Goal: Navigation & Orientation: Find specific page/section

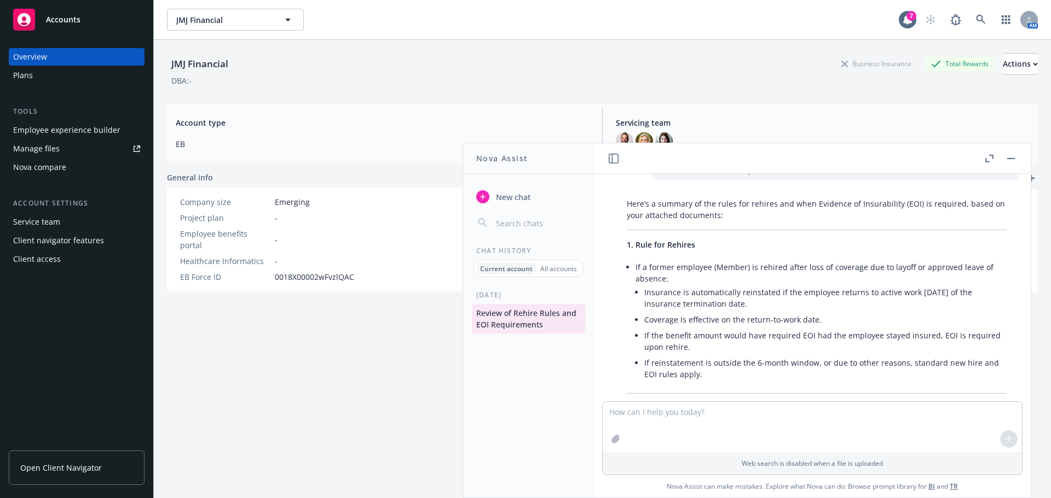
scroll to position [446, 0]
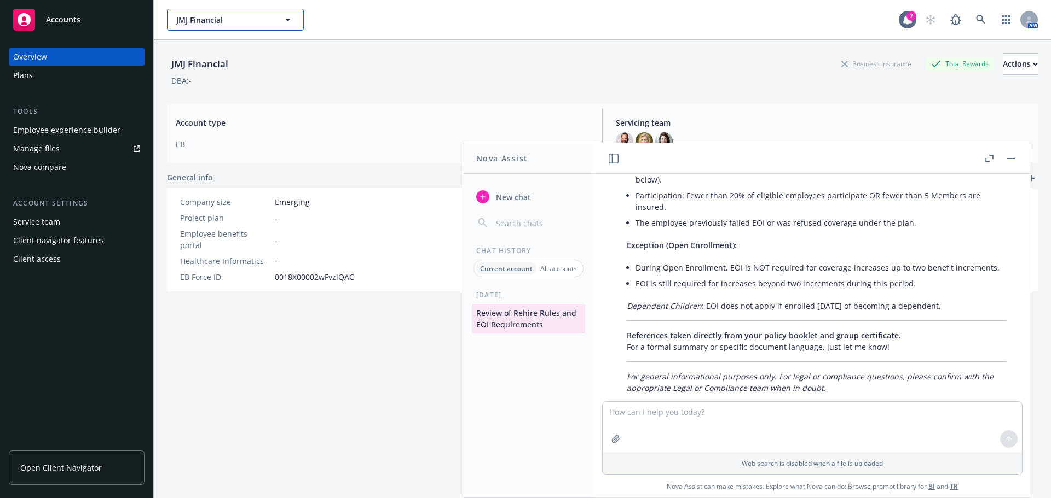
click at [280, 22] on button "JMJ Financial" at bounding box center [235, 20] width 137 height 22
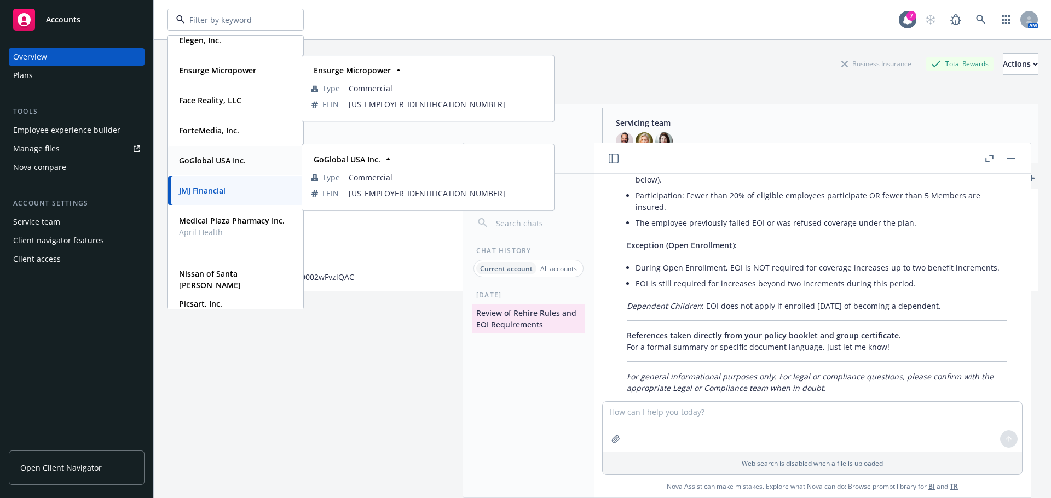
scroll to position [328, 0]
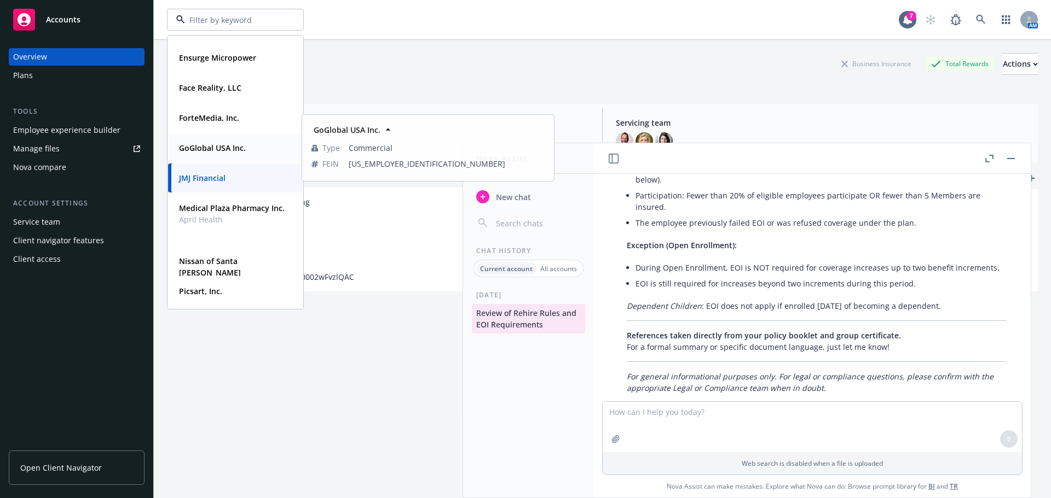
click at [197, 141] on div "GoGlobal USA Inc." at bounding box center [211, 148] width 73 height 16
